Goal: Information Seeking & Learning: Learn about a topic

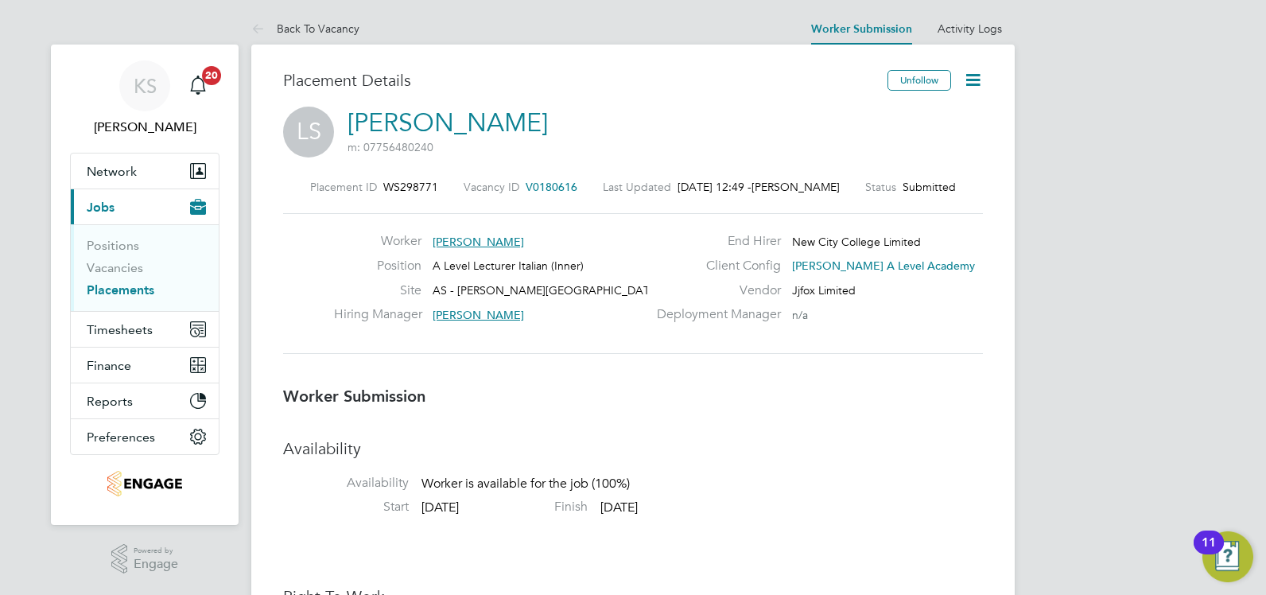
click at [126, 286] on link "Placements" at bounding box center [121, 289] width 68 height 15
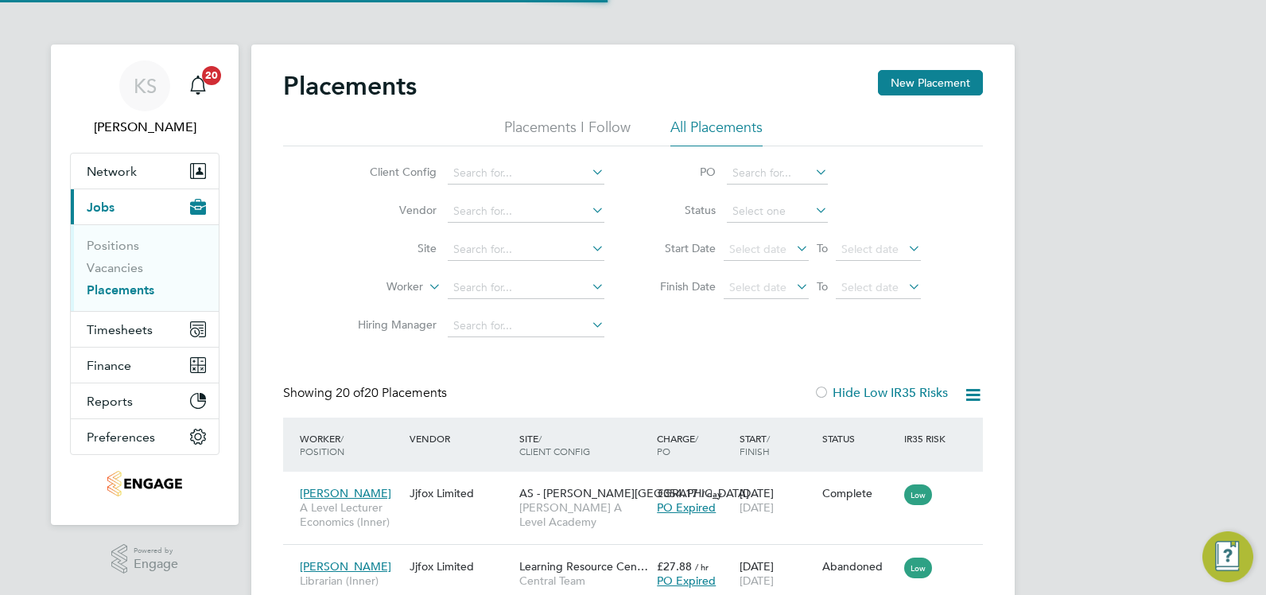
click at [716, 129] on li "All Placements" at bounding box center [716, 132] width 92 height 29
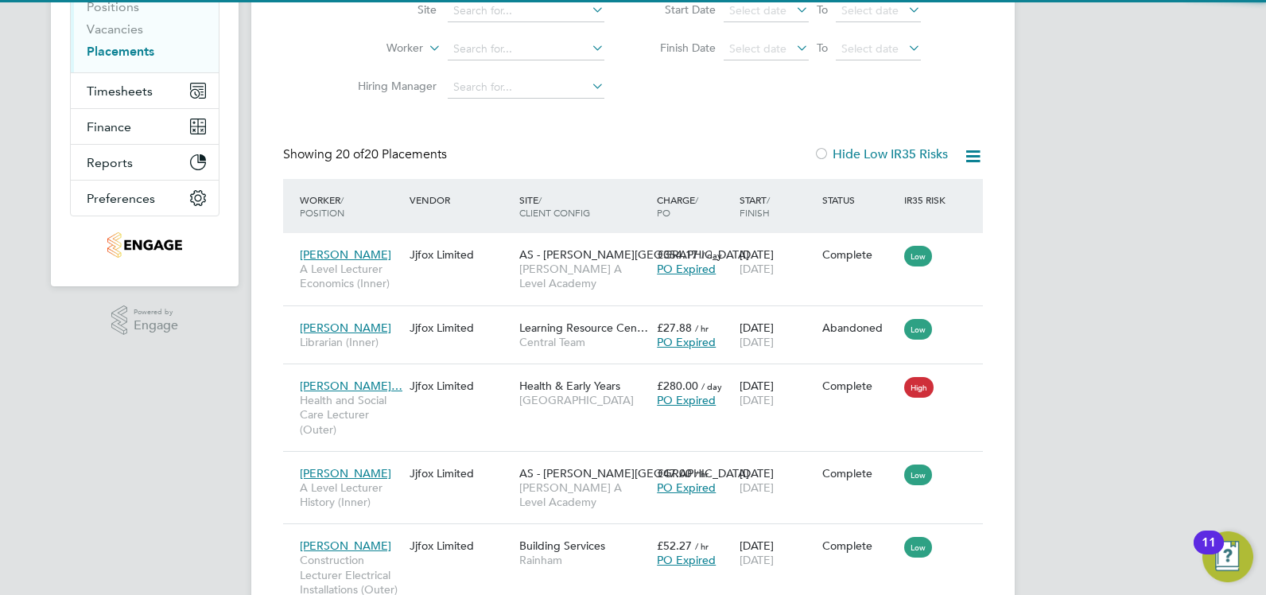
scroll to position [60, 111]
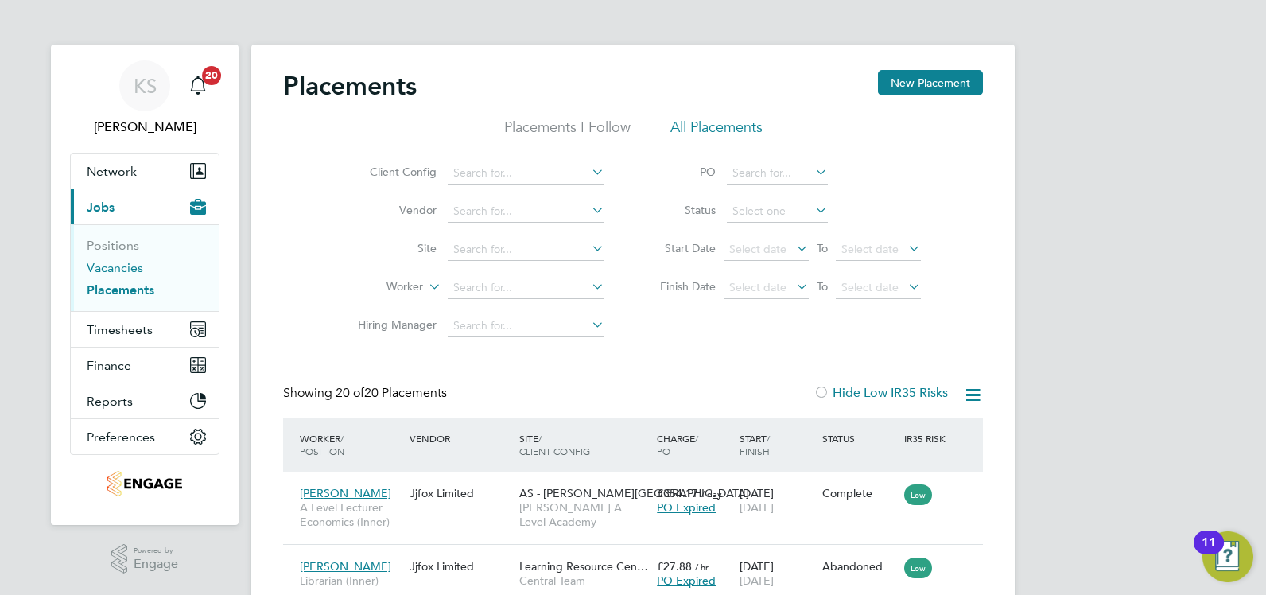
click at [110, 264] on link "Vacancies" at bounding box center [115, 267] width 56 height 15
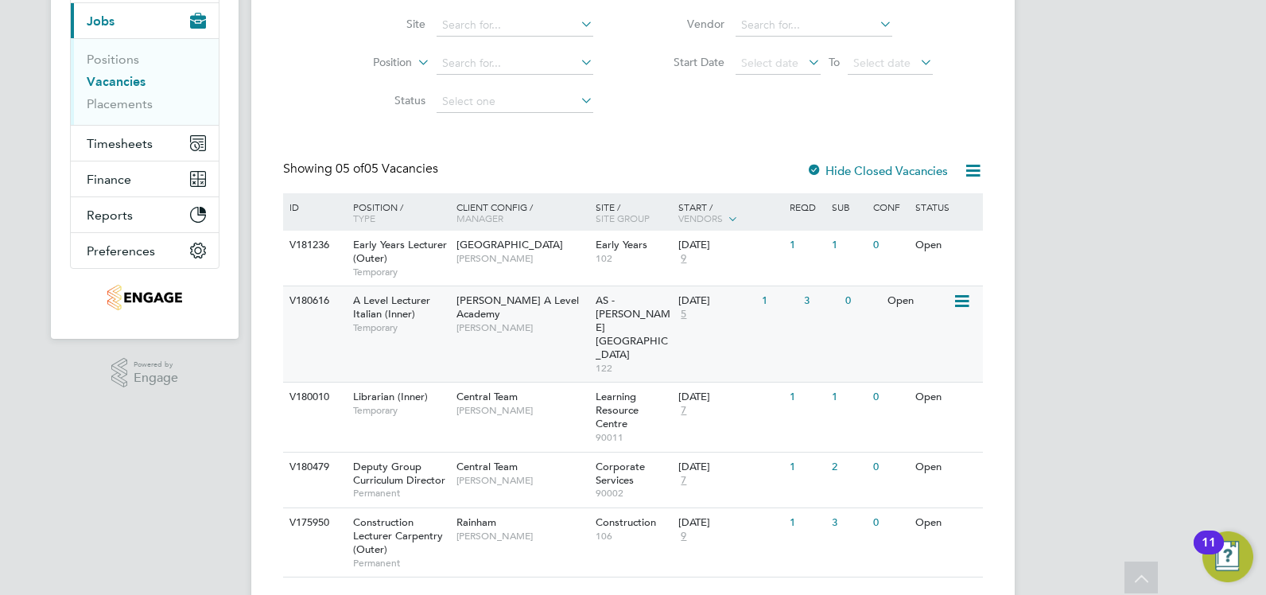
click at [423, 302] on span "A Level Lecturer Italian (Inner)" at bounding box center [391, 306] width 77 height 27
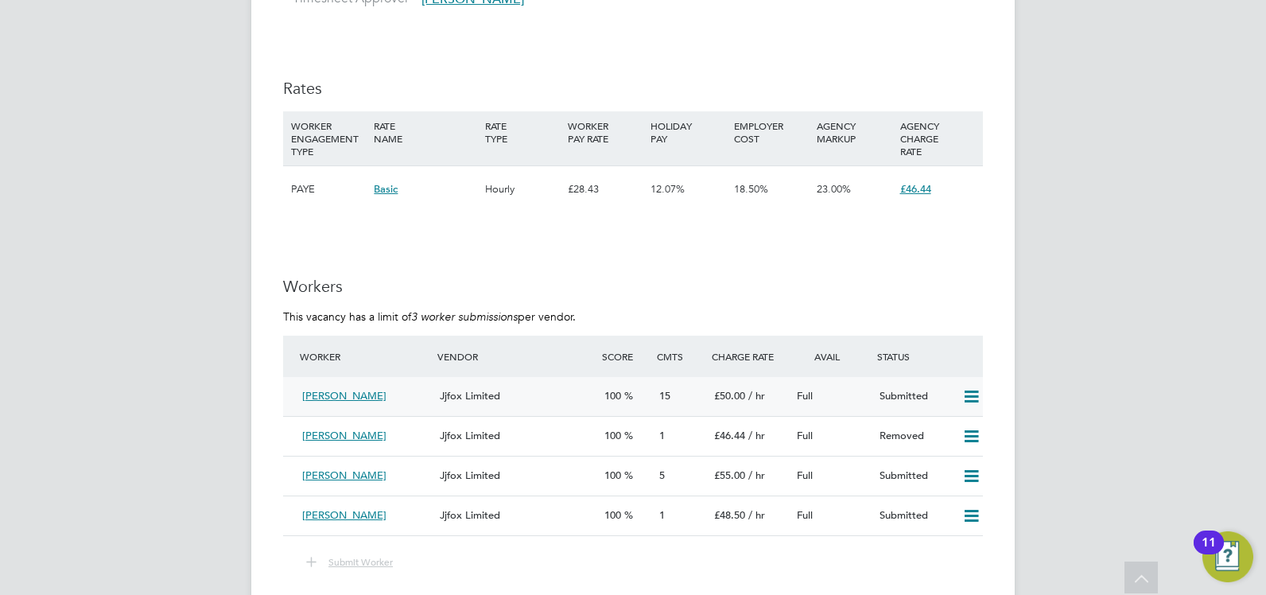
click at [967, 400] on icon at bounding box center [972, 396] width 20 height 13
click at [877, 319] on p "This vacancy has a limit of 3 worker submissions per vendor." at bounding box center [633, 316] width 700 height 14
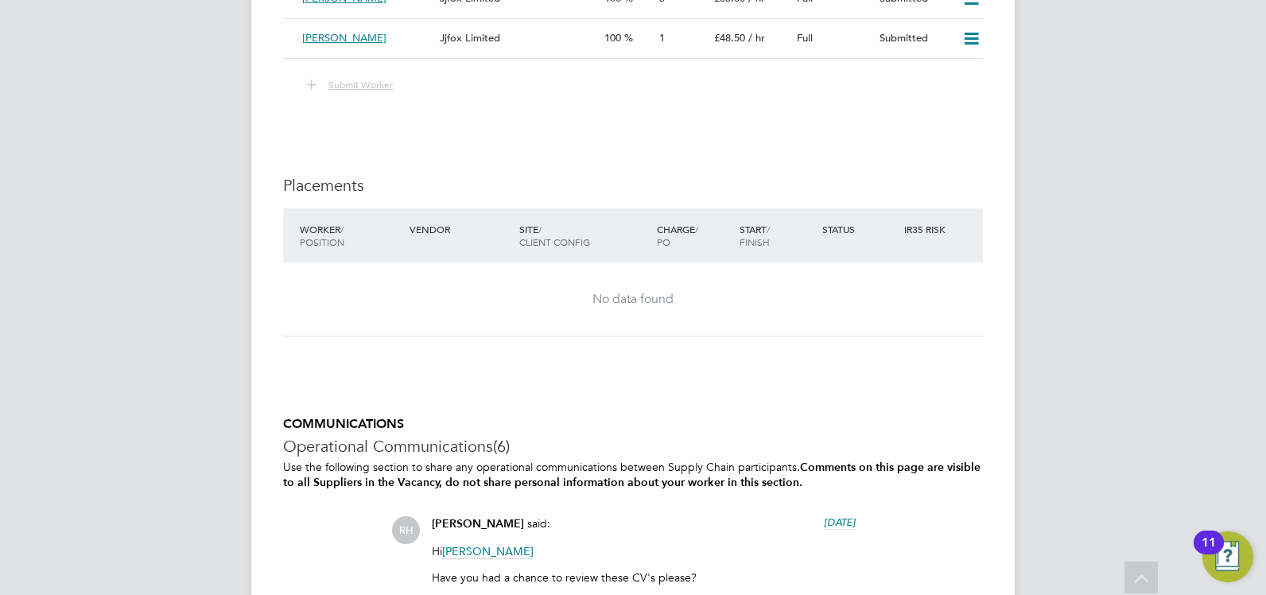
scroll to position [2682, 0]
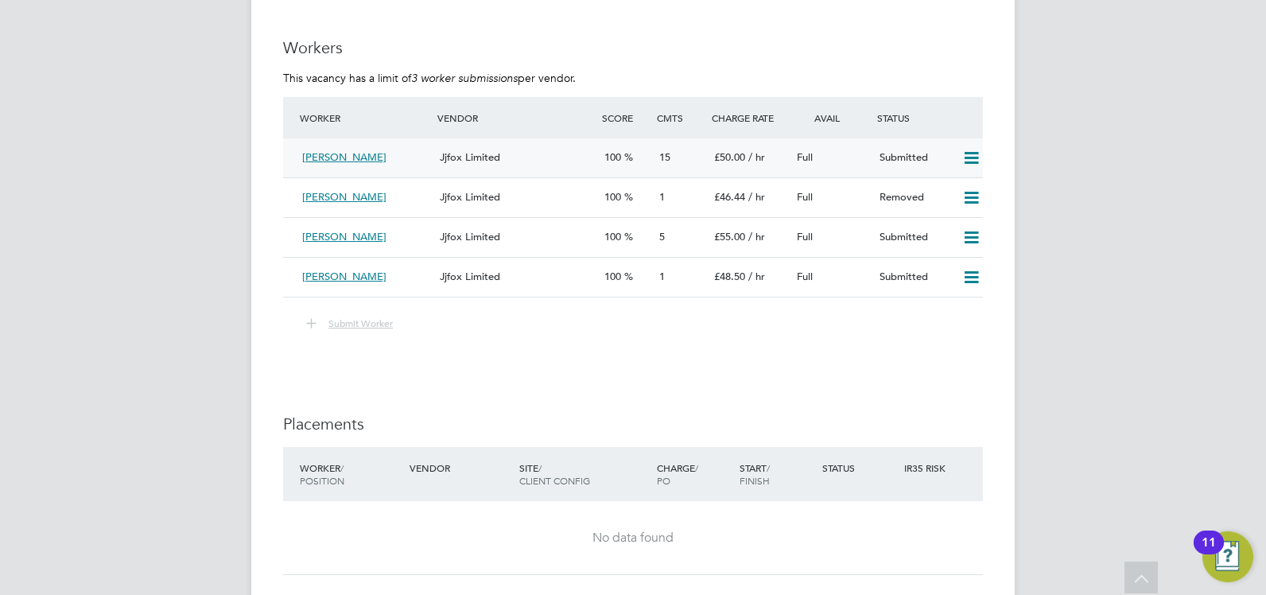
click at [352, 157] on span "[PERSON_NAME]" at bounding box center [344, 157] width 84 height 14
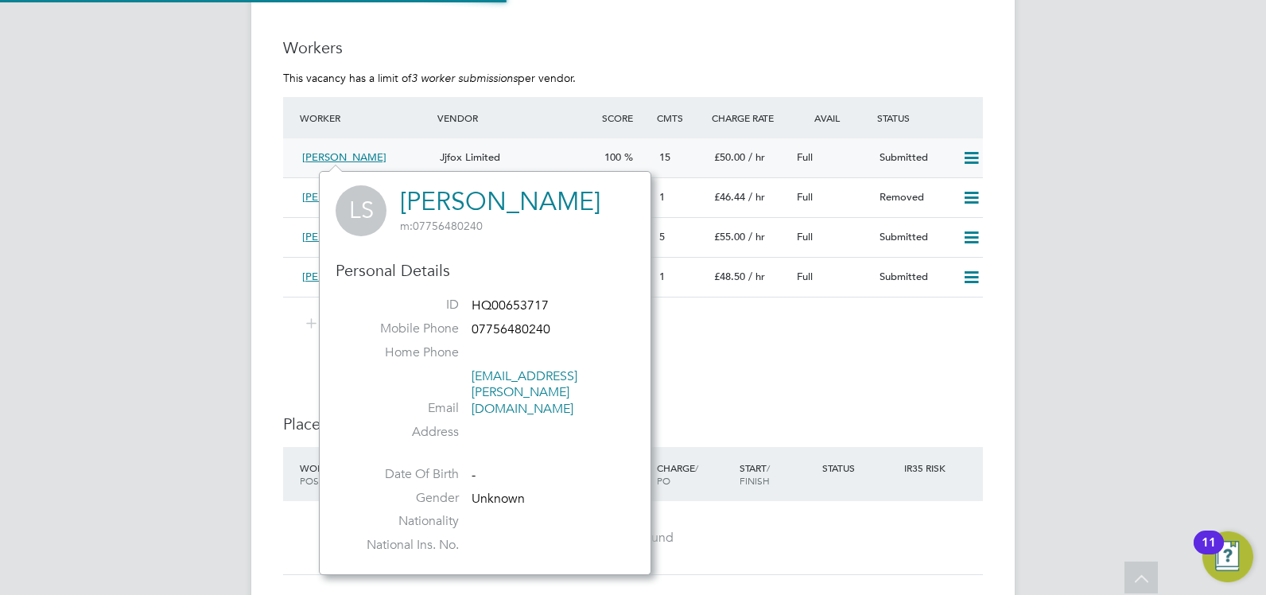
scroll to position [371, 332]
click at [486, 148] on div "Jjfox Limited" at bounding box center [515, 158] width 165 height 26
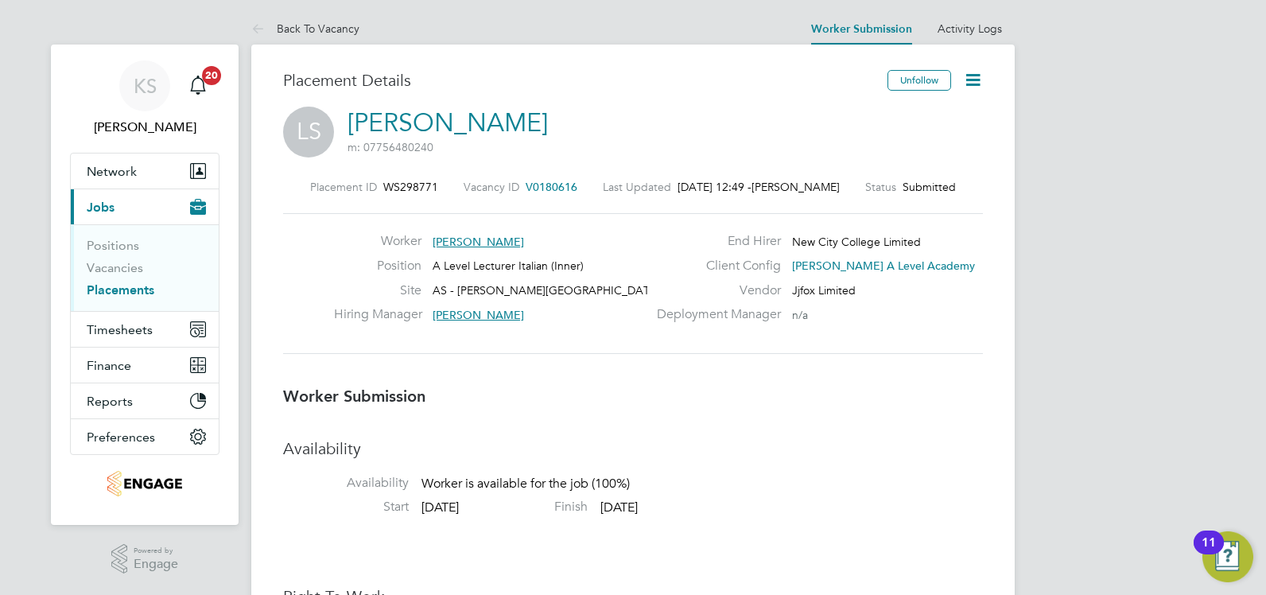
click at [972, 78] on icon at bounding box center [973, 80] width 20 height 20
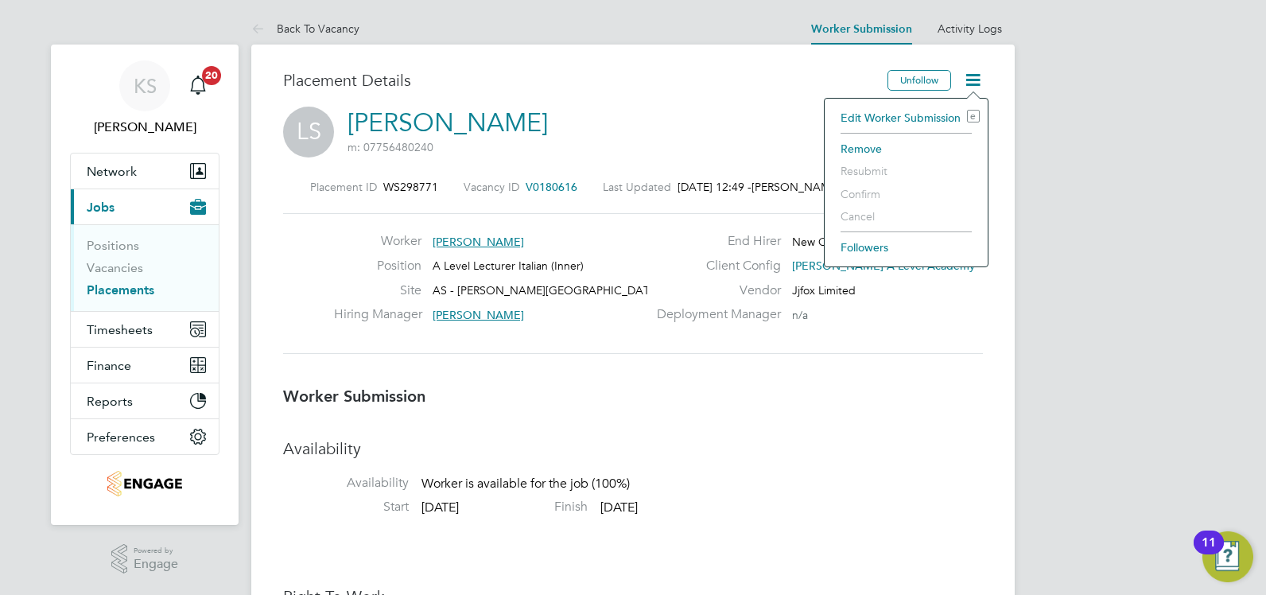
click at [680, 155] on div "LS [PERSON_NAME] m: 07756480240" at bounding box center [633, 134] width 700 height 54
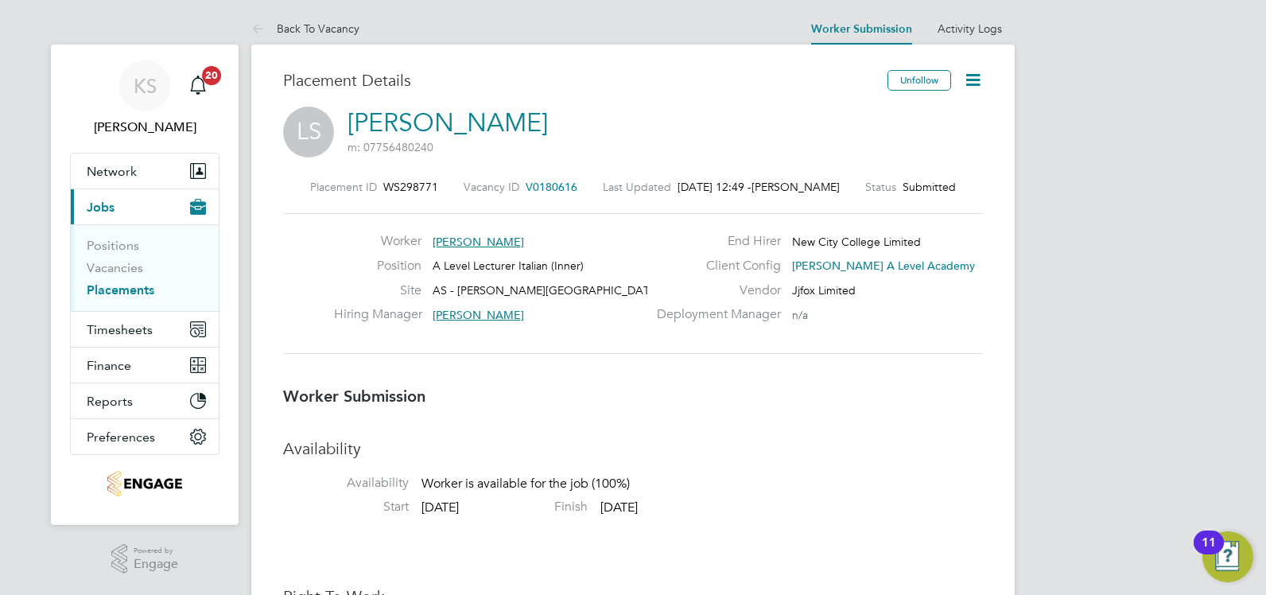
click at [971, 84] on icon at bounding box center [973, 80] width 20 height 20
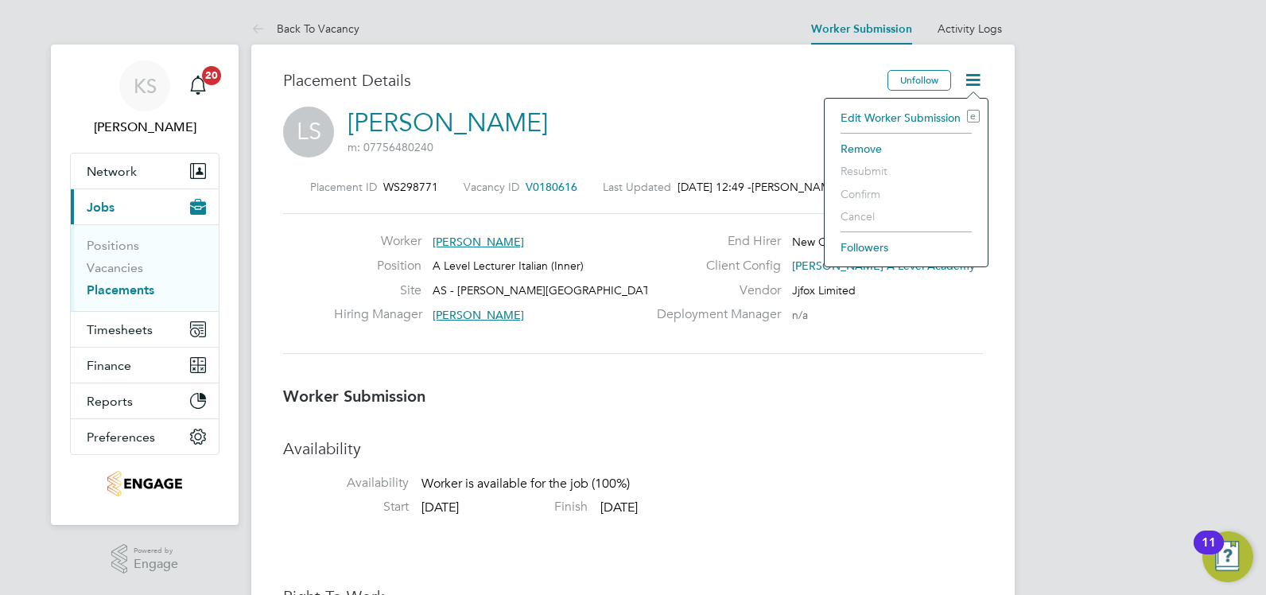
click at [678, 359] on div "Placement ID WS298771 Vacancy ID V0180616 Last Updated [DATE] 12:49 - [PERSON_N…" at bounding box center [633, 267] width 700 height 213
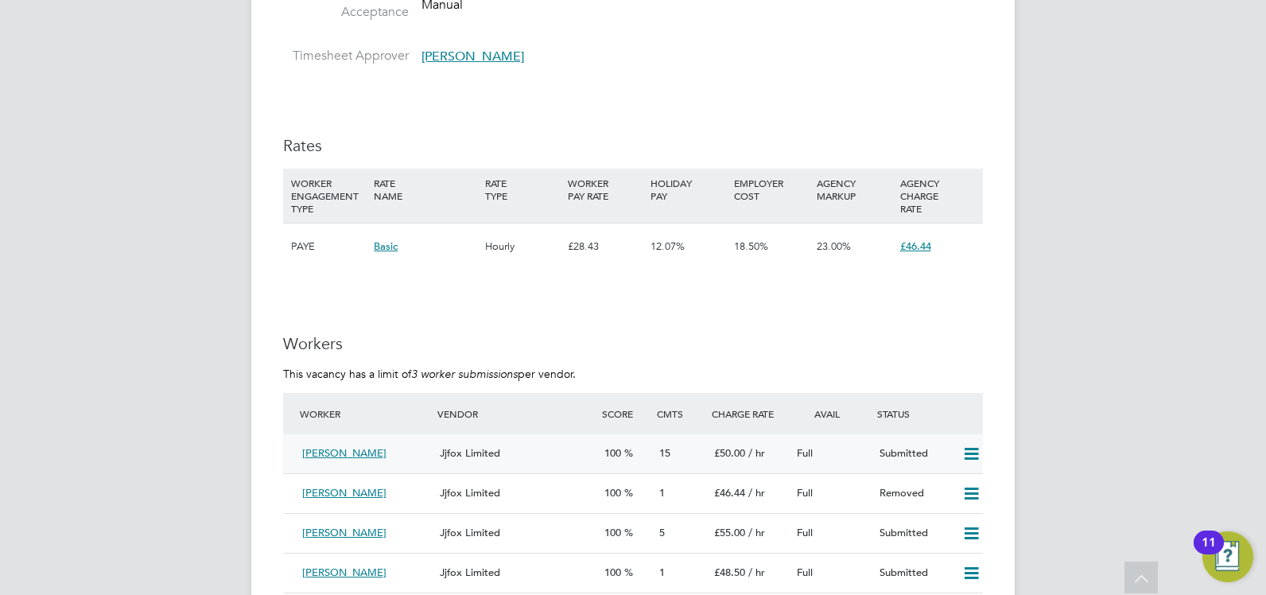
click at [507, 449] on div "Jjfox Limited" at bounding box center [515, 454] width 165 height 26
